Goal: Information Seeking & Learning: Learn about a topic

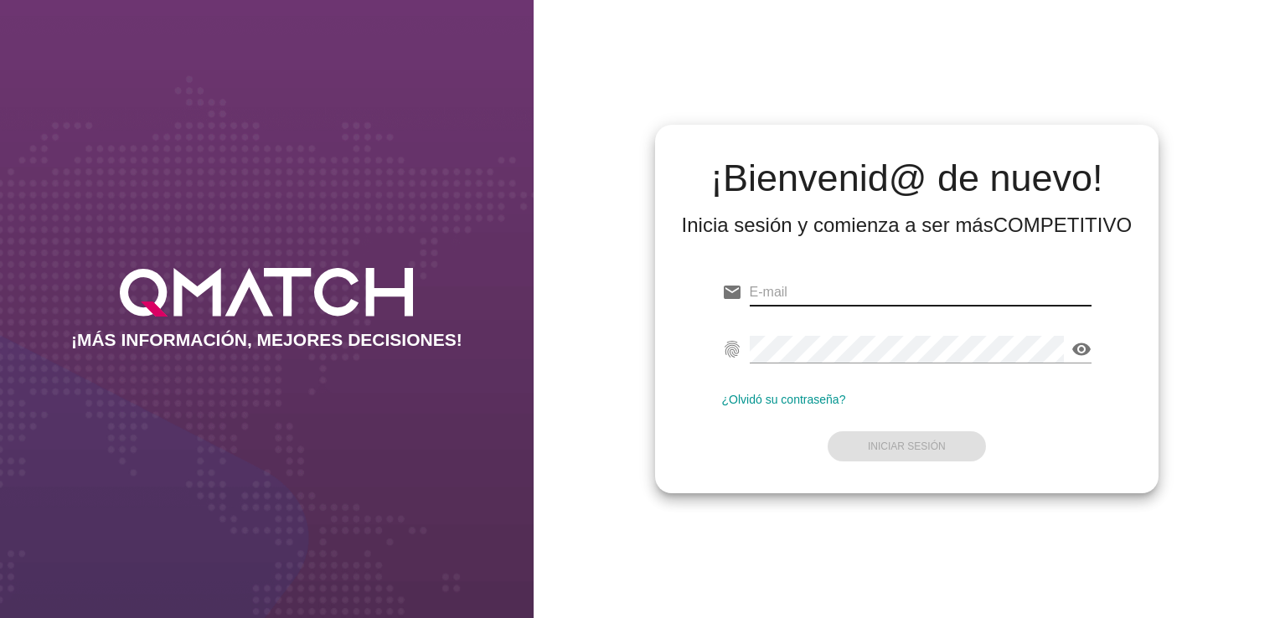
click at [841, 282] on input "email" at bounding box center [921, 292] width 343 height 27
paste input "[EMAIL_ADDRESS][PERSON_NAME][DOMAIN_NAME]"
type input "[EMAIL_ADDRESS][PERSON_NAME][DOMAIN_NAME]"
click at [882, 333] on div "fingerprint visibility" at bounding box center [907, 353] width 370 height 54
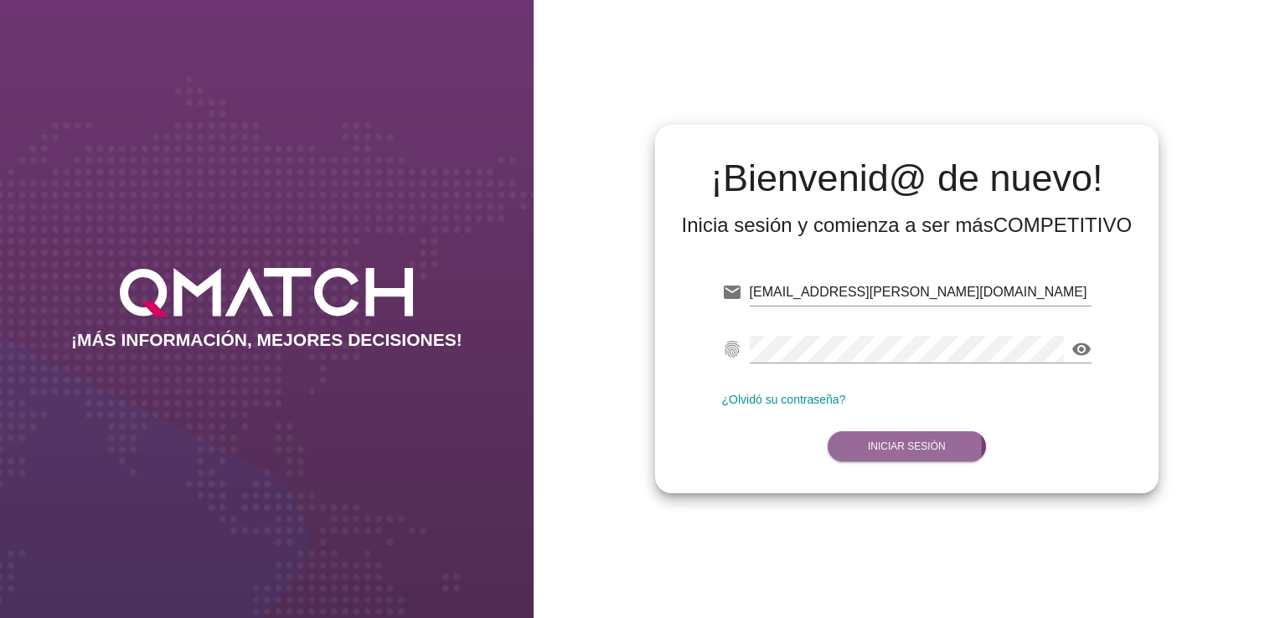
click at [932, 446] on strong "Iniciar Sesión" at bounding box center [907, 447] width 78 height 12
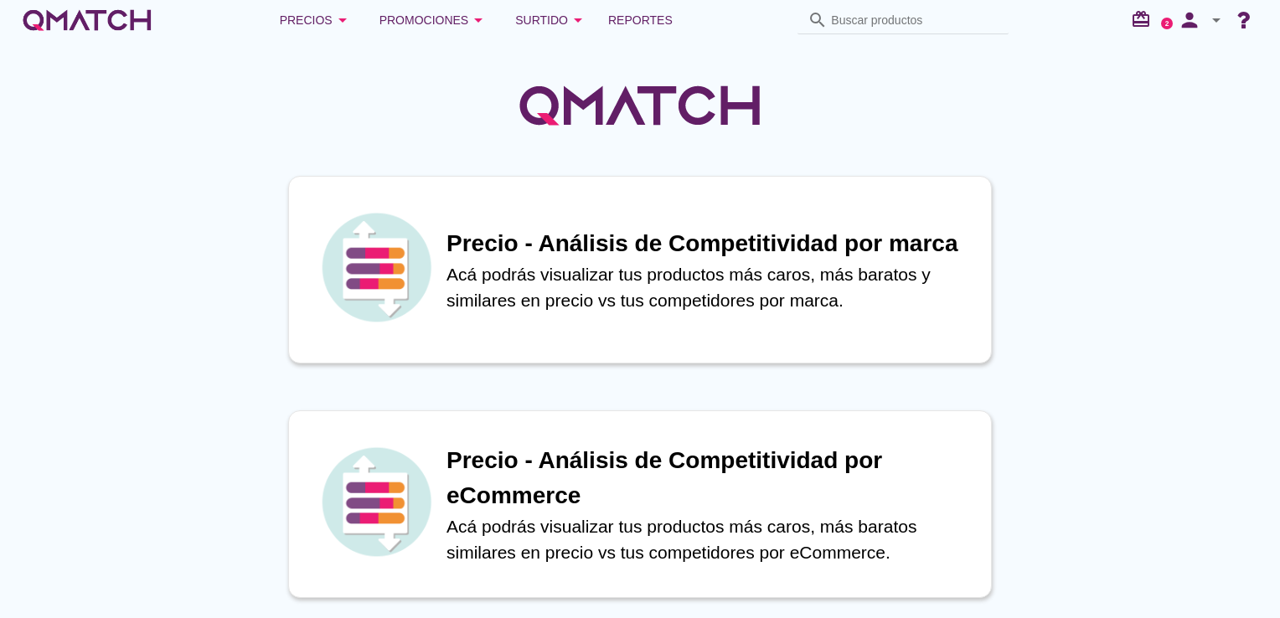
click at [861, 443] on h1 "Precio - Análisis de Competitividad por eCommerce" at bounding box center [711, 478] width 528 height 70
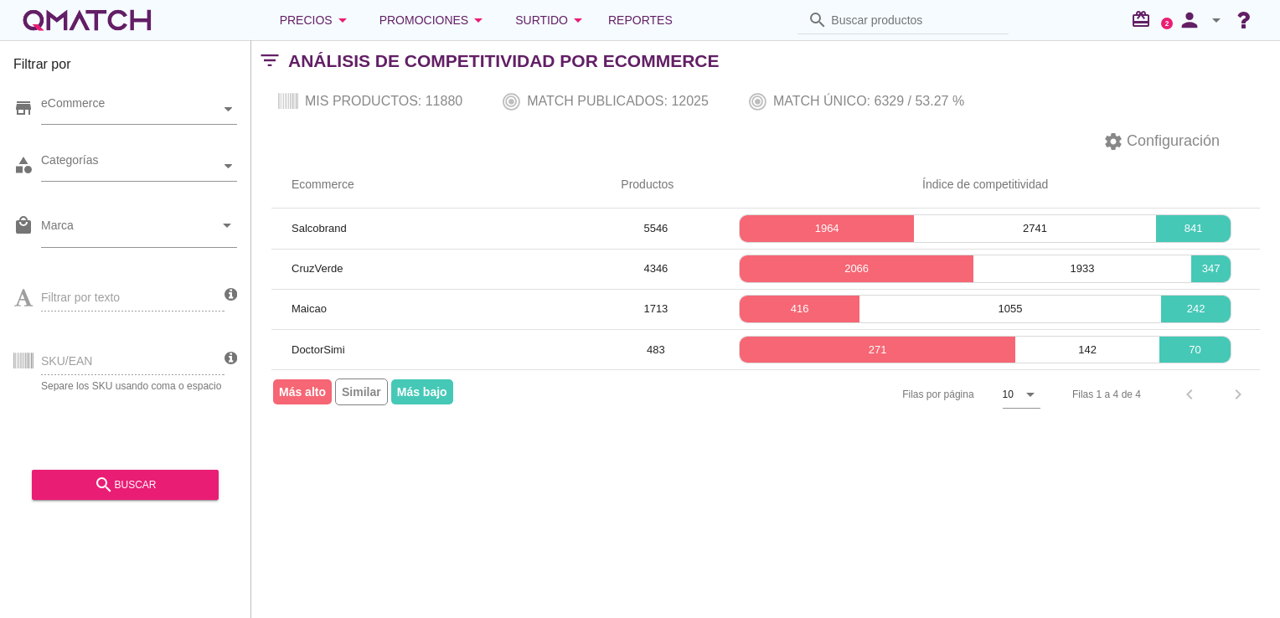
click at [364, 395] on span "Similar" at bounding box center [361, 392] width 53 height 27
click at [360, 390] on span "Similar" at bounding box center [361, 392] width 53 height 27
click at [209, 108] on div "eCommerce" at bounding box center [130, 110] width 179 height 18
click at [210, 108] on div "eCommerce" at bounding box center [130, 110] width 179 height 18
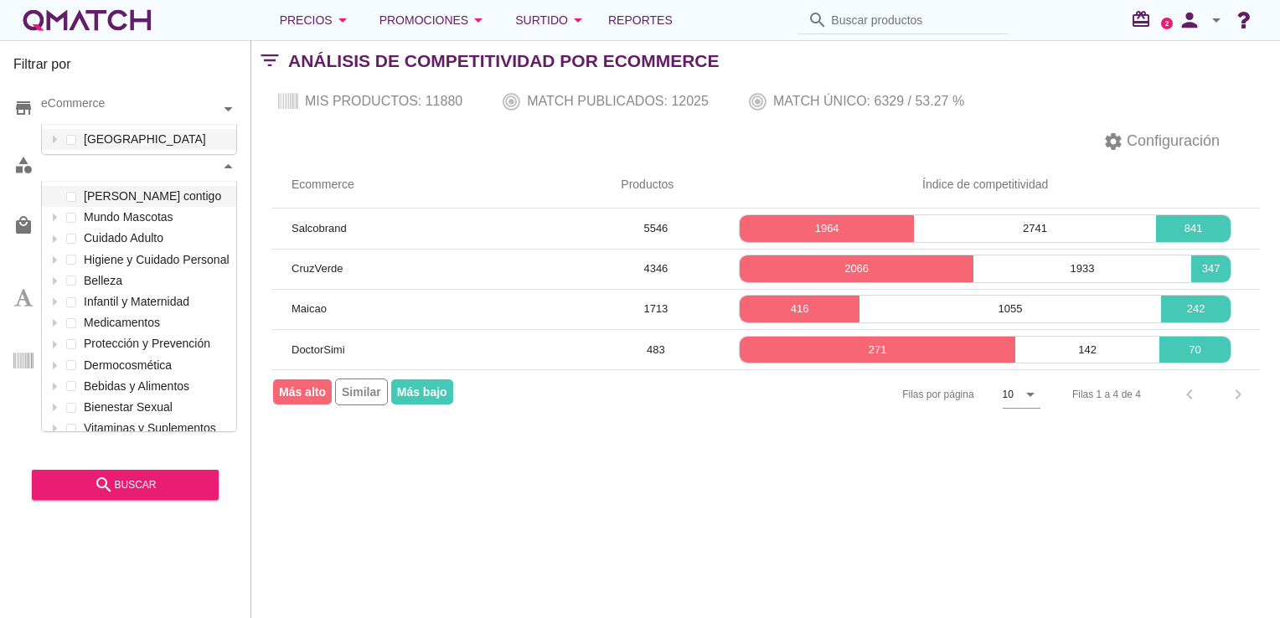
click at [235, 169] on div at bounding box center [228, 166] width 17 height 29
click at [70, 367] on div "[PERSON_NAME] contigo Mundo Mascotas Cuidado Adulto Higiene y Cuidado Personal …" at bounding box center [139, 312] width 194 height 253
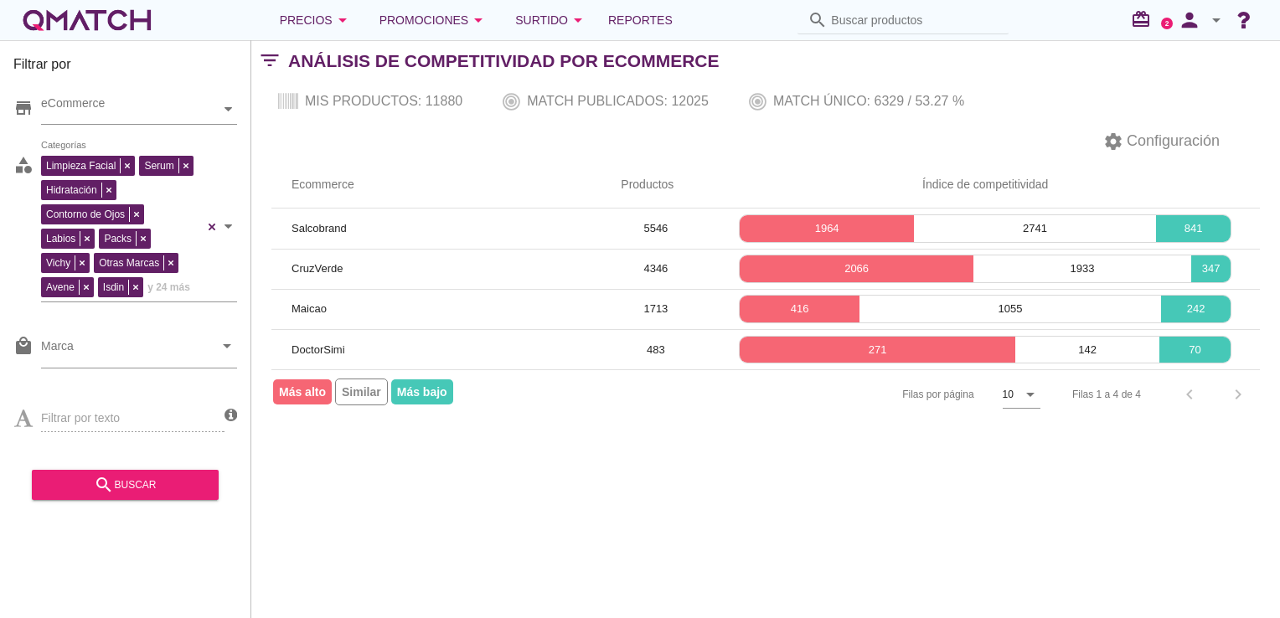
click at [420, 518] on div "Filtrar por store eCommerce category Limpieza Facial Serum Hidratación Contorno…" at bounding box center [765, 329] width 1029 height 578
click at [147, 345] on input "Marca" at bounding box center [127, 350] width 173 height 27
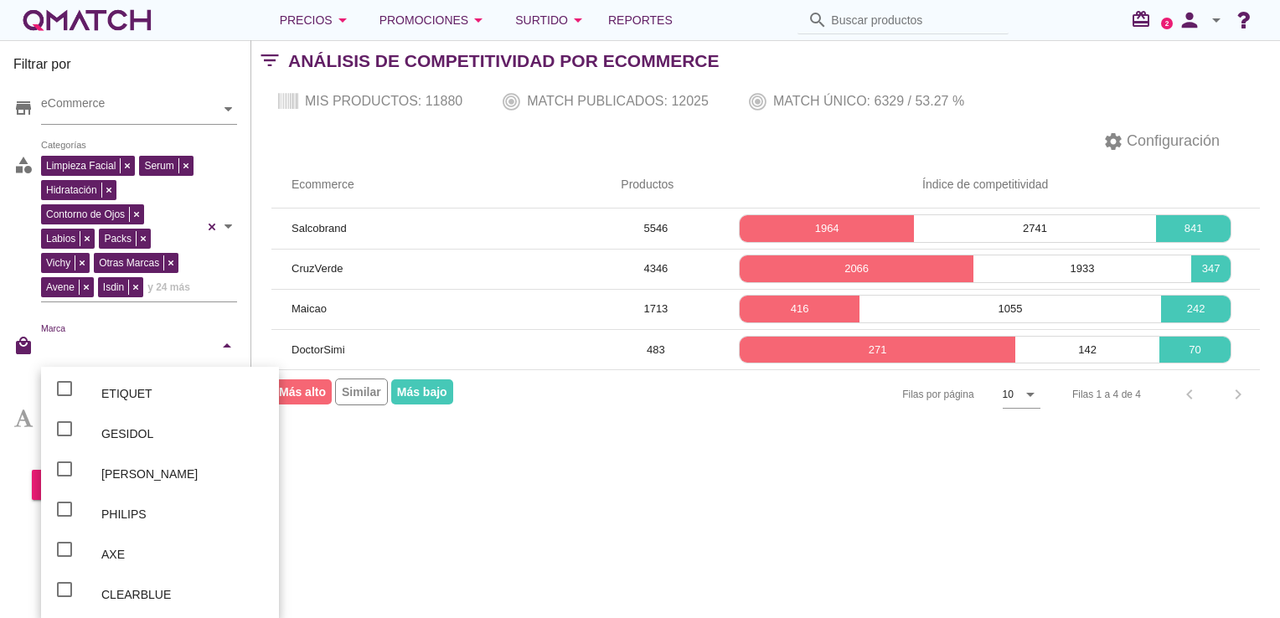
click at [151, 349] on input "Marca" at bounding box center [127, 350] width 173 height 27
click at [469, 491] on div "Filtrar por store eCommerce category Limpieza Facial Serum Hidratación Contorno…" at bounding box center [765, 329] width 1029 height 578
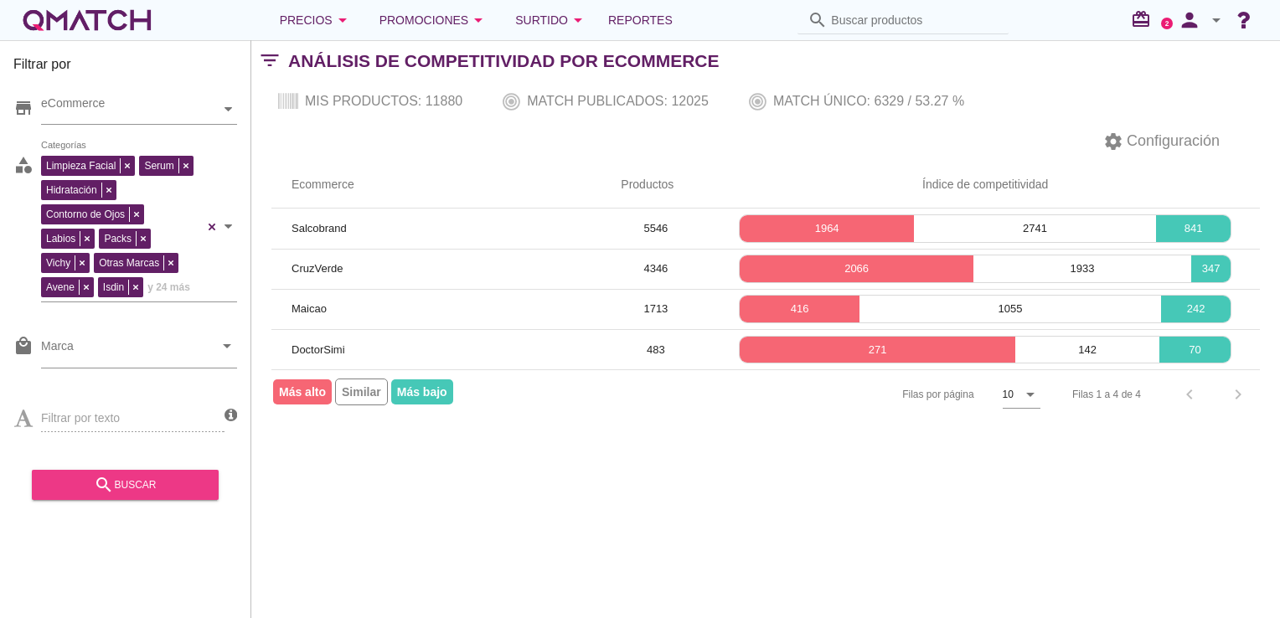
click at [132, 494] on button "search buscar" at bounding box center [125, 485] width 187 height 30
